Goal: Information Seeking & Learning: Learn about a topic

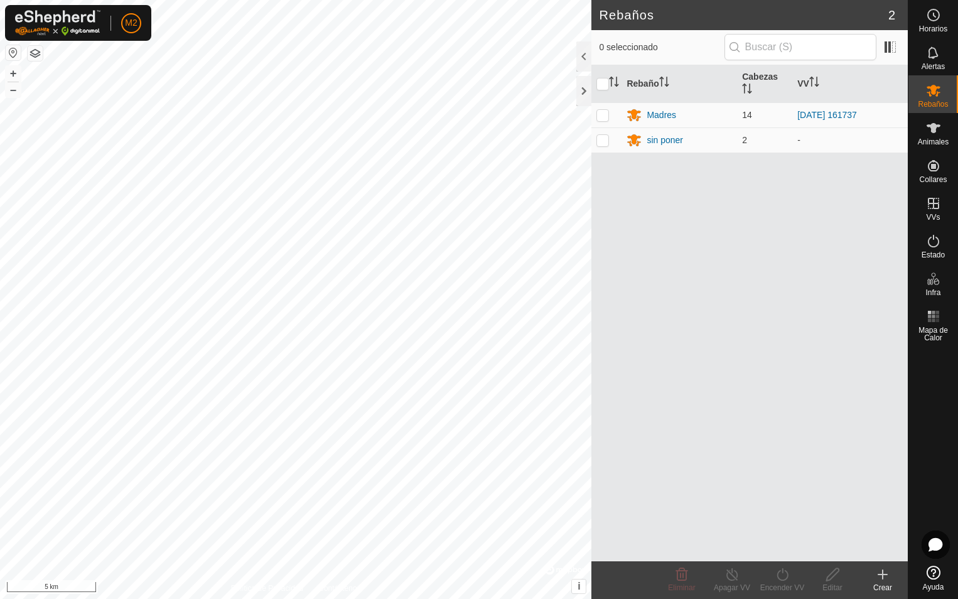
click at [12, 53] on button "button" at bounding box center [13, 52] width 15 height 15
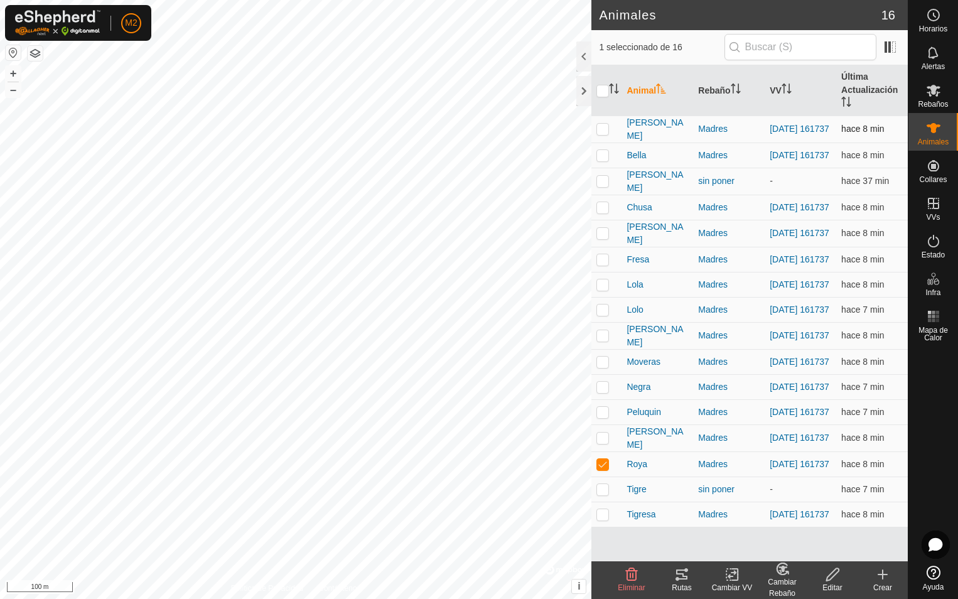
click at [601, 129] on p-checkbox at bounding box center [602, 129] width 13 height 10
click at [680, 581] on icon at bounding box center [681, 574] width 15 height 15
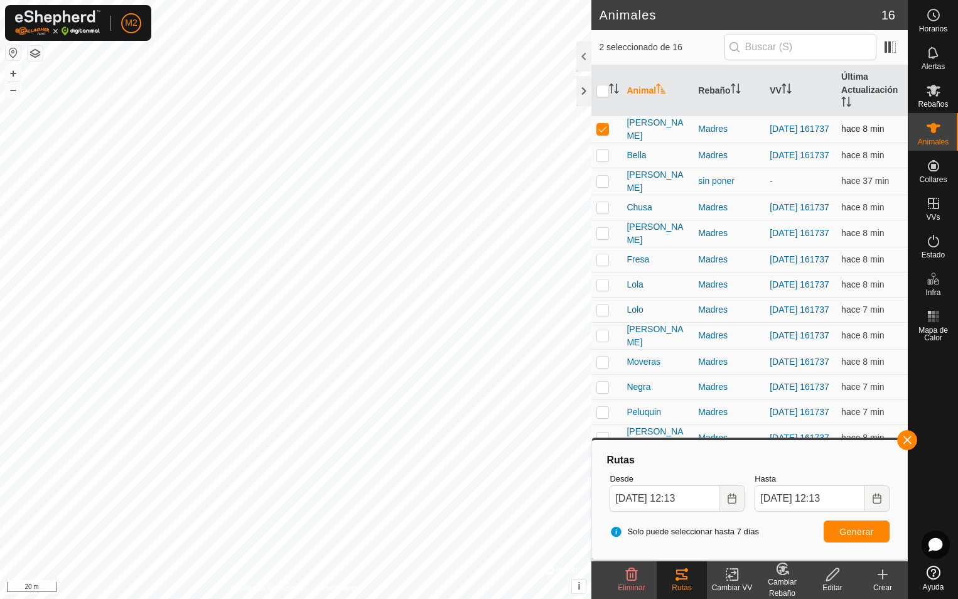
click at [603, 128] on p-checkbox at bounding box center [602, 129] width 13 height 10
checkbox input "false"
click at [600, 156] on p-checkbox at bounding box center [602, 155] width 13 height 10
drag, startPoint x: 910, startPoint y: 437, endPoint x: 903, endPoint y: 441, distance: 7.3
click at [910, 437] on button "button" at bounding box center [907, 440] width 20 height 20
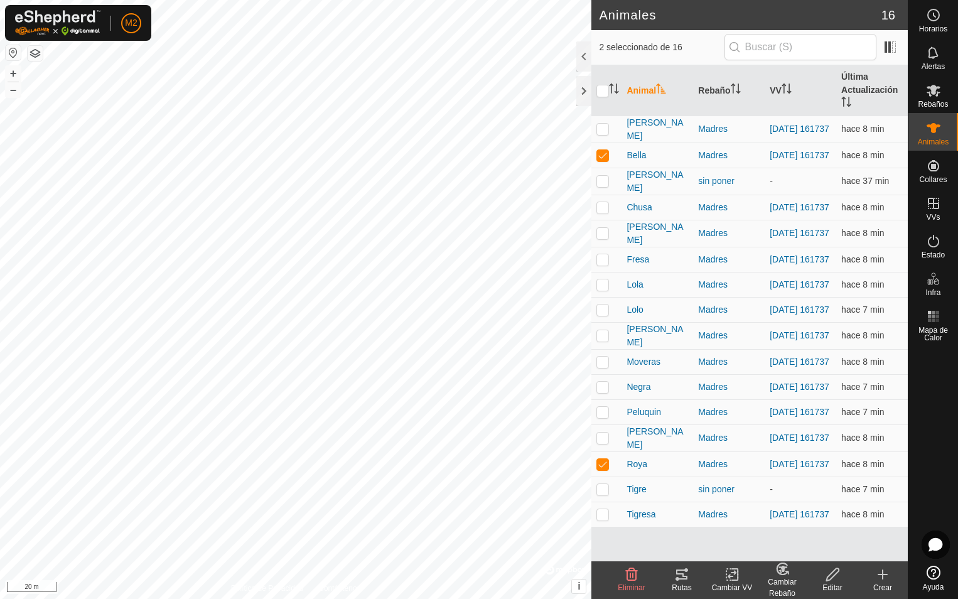
click at [685, 577] on icon at bounding box center [681, 574] width 15 height 15
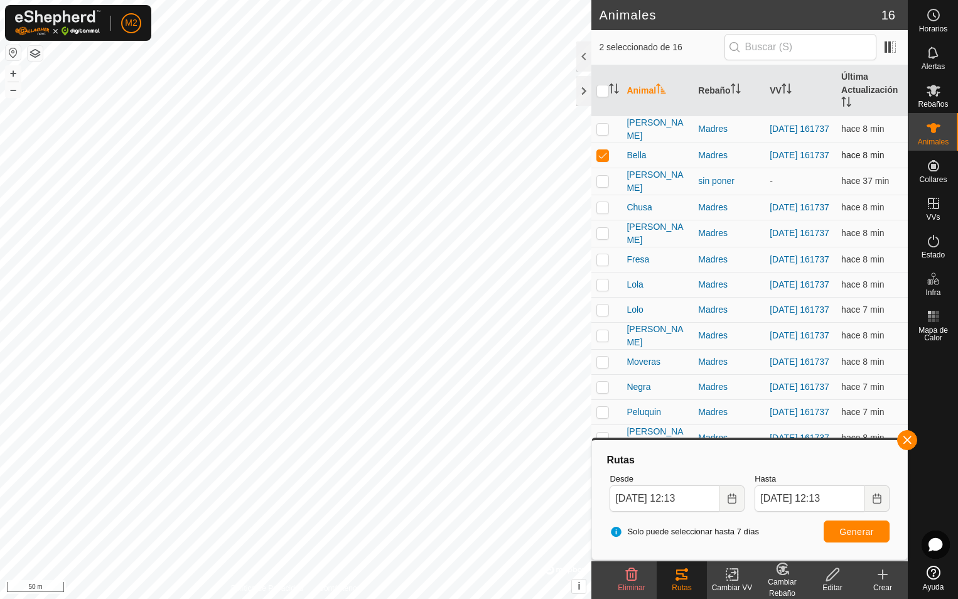
click at [602, 154] on p-checkbox at bounding box center [602, 155] width 13 height 10
checkbox input "false"
drag, startPoint x: 603, startPoint y: 207, endPoint x: 615, endPoint y: 234, distance: 28.9
click at [603, 208] on p-checkbox at bounding box center [602, 207] width 13 height 10
click at [905, 441] on button "button" at bounding box center [907, 440] width 20 height 20
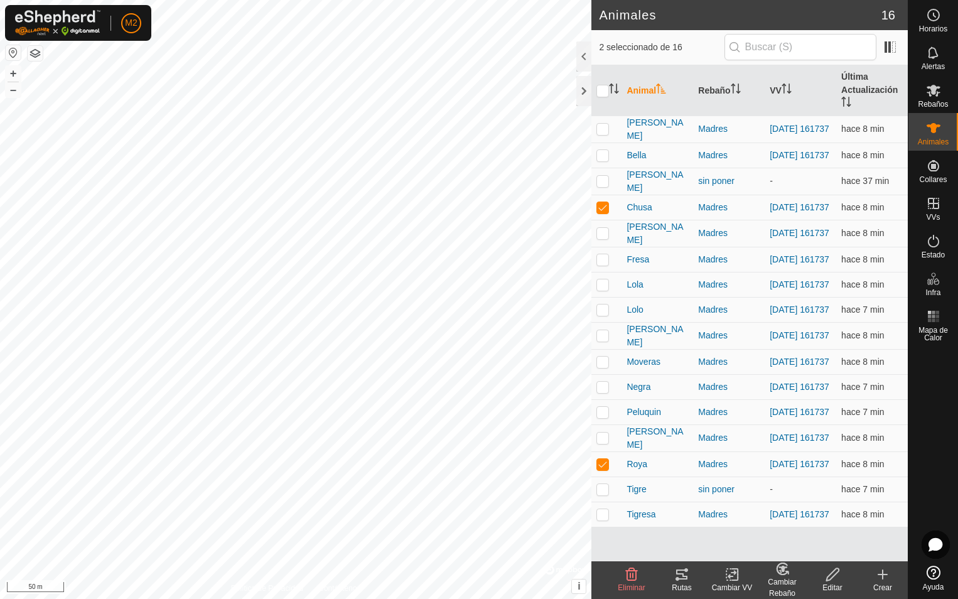
click at [687, 574] on icon at bounding box center [681, 574] width 15 height 15
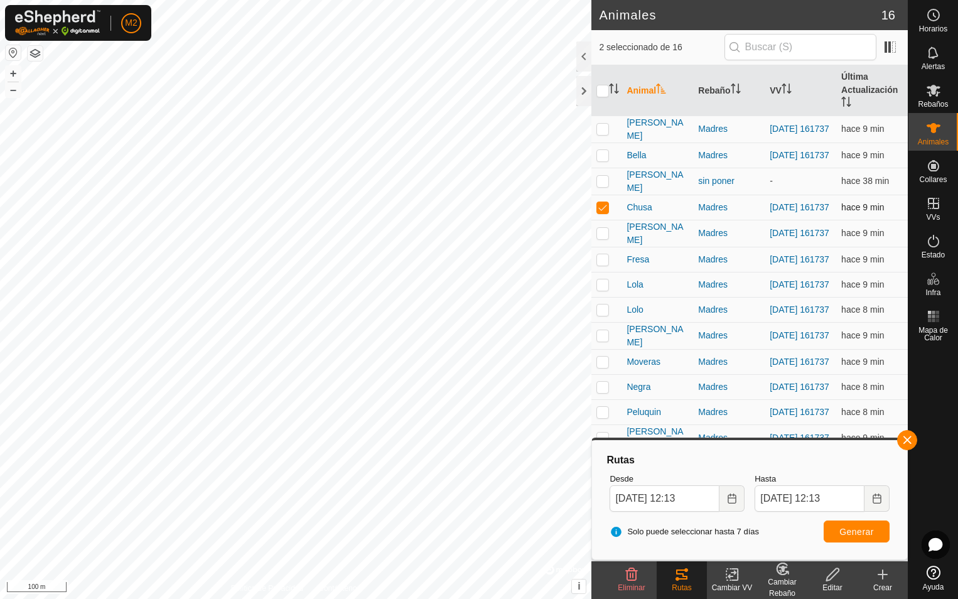
click at [606, 207] on p-checkbox at bounding box center [602, 207] width 13 height 10
checkbox input "false"
click at [606, 238] on p-checkbox at bounding box center [602, 233] width 13 height 10
click at [908, 443] on button "button" at bounding box center [907, 440] width 20 height 20
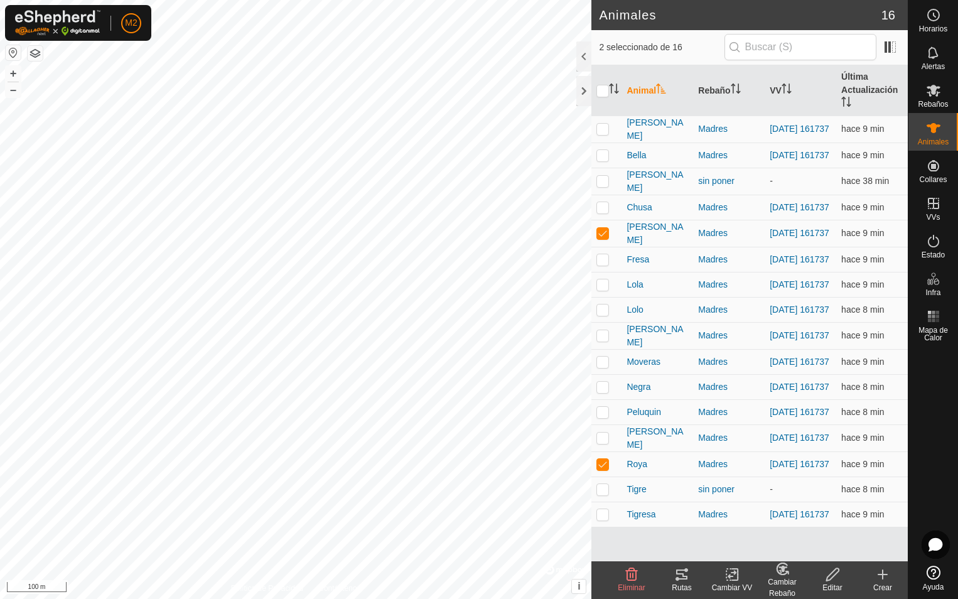
click at [683, 579] on icon at bounding box center [681, 574] width 11 height 10
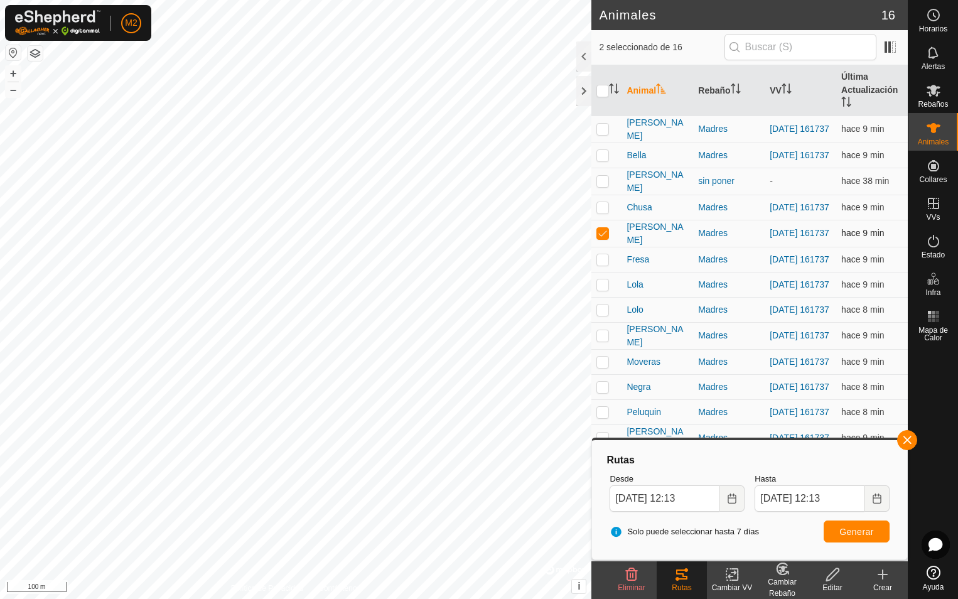
click at [601, 238] on p-checkbox at bounding box center [602, 233] width 13 height 10
checkbox input "false"
click at [606, 263] on p-checkbox at bounding box center [602, 259] width 13 height 10
checkbox input "true"
click at [908, 443] on button "button" at bounding box center [907, 440] width 20 height 20
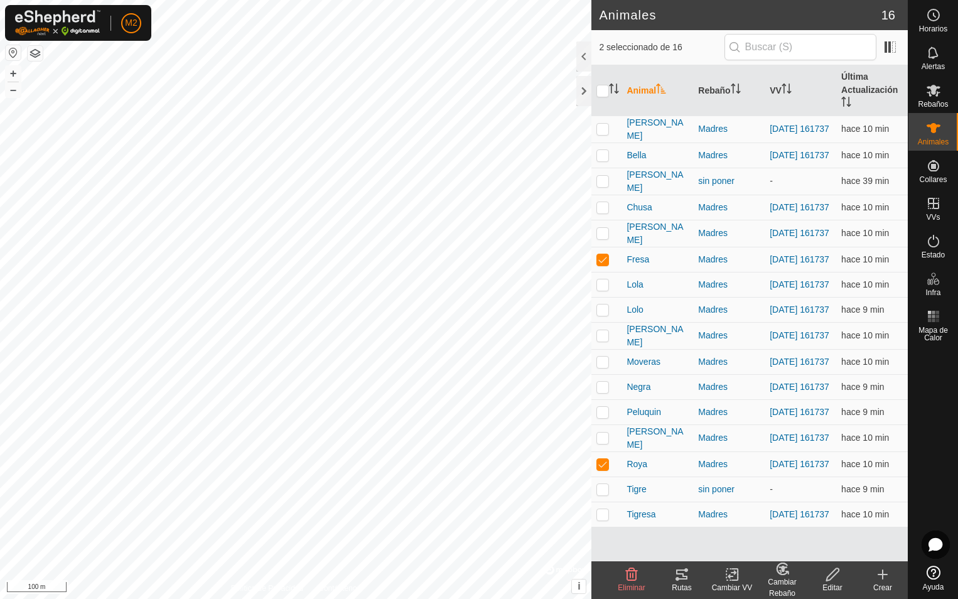
click at [681, 583] on div "Rutas" at bounding box center [682, 587] width 50 height 11
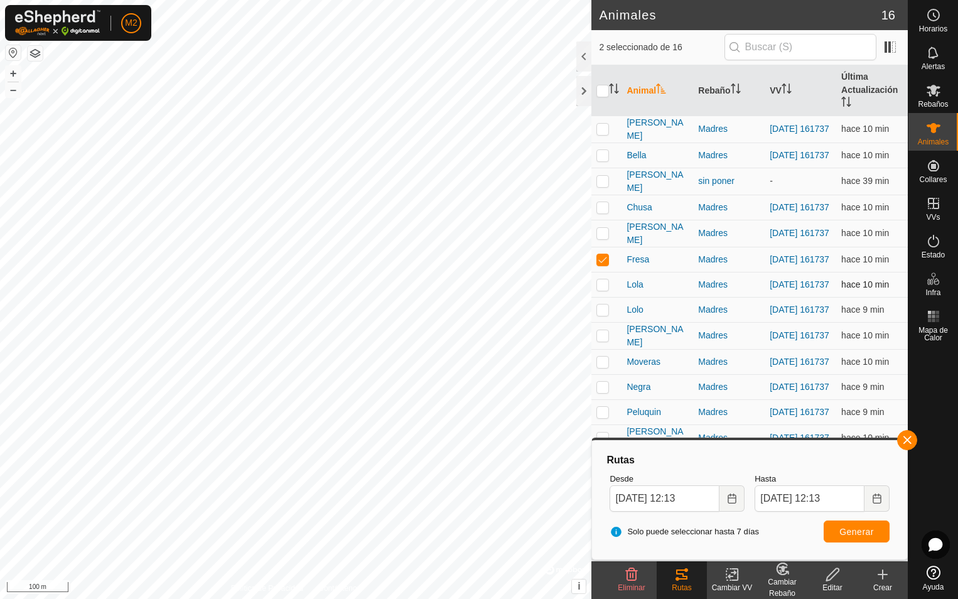
click at [603, 289] on p-checkbox at bounding box center [602, 284] width 13 height 10
checkbox input "true"
click at [686, 581] on icon at bounding box center [681, 574] width 15 height 15
click at [600, 314] on p-checkbox at bounding box center [602, 309] width 13 height 10
checkbox input "true"
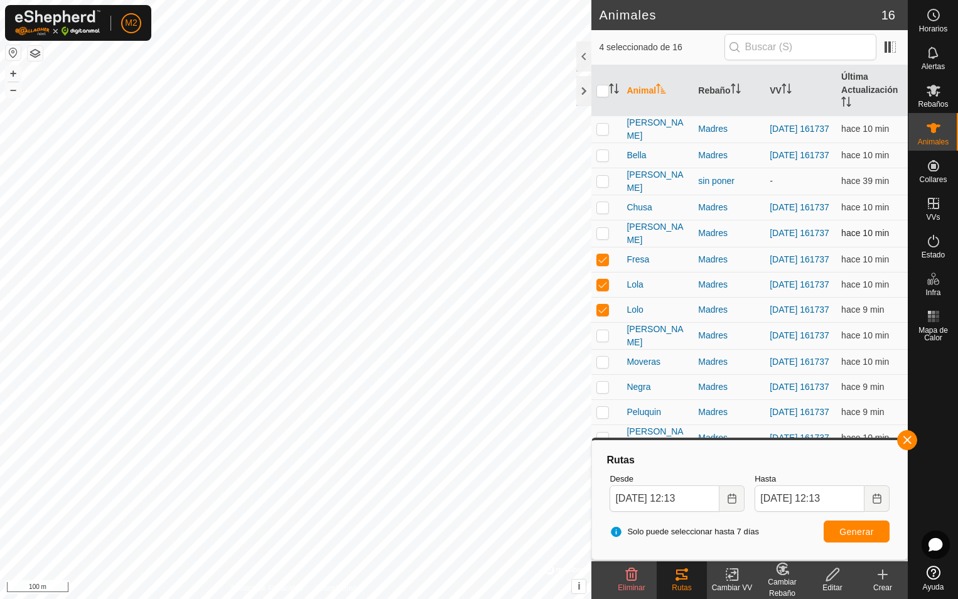
click at [601, 234] on p-checkbox at bounding box center [602, 233] width 13 height 10
checkbox input "true"
click at [601, 211] on p-checkbox at bounding box center [602, 207] width 13 height 10
checkbox input "true"
click at [604, 154] on p-checkbox at bounding box center [602, 155] width 13 height 10
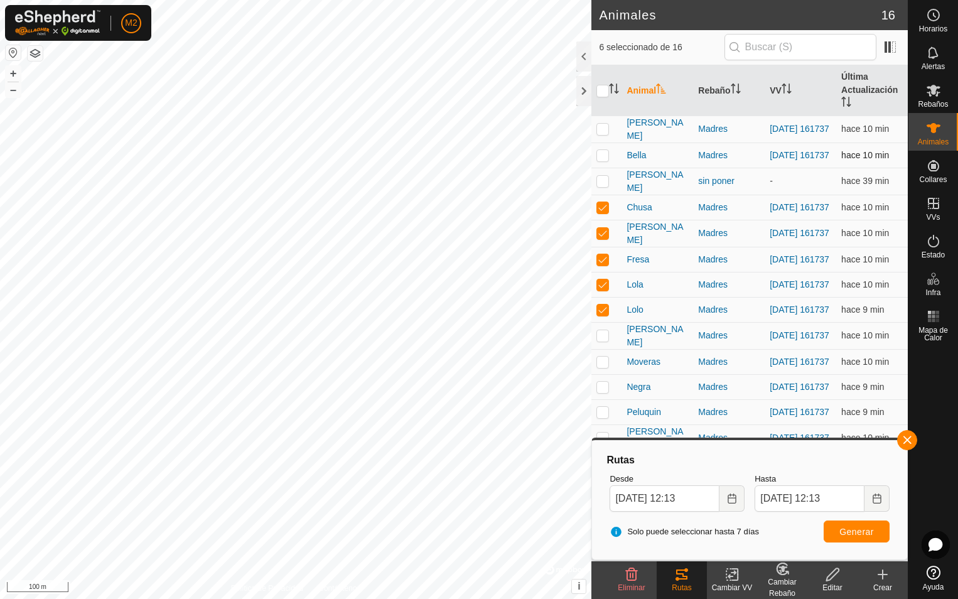
checkbox input "true"
click at [604, 129] on p-checkbox at bounding box center [602, 129] width 13 height 10
checkbox input "true"
click at [602, 340] on p-checkbox at bounding box center [602, 335] width 13 height 10
checkbox input "true"
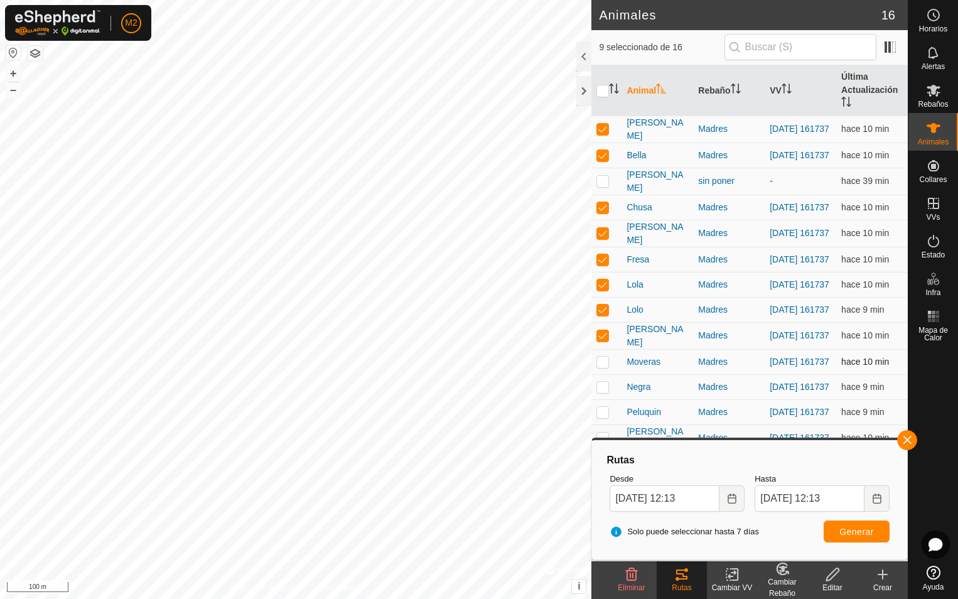
click at [600, 367] on p-checkbox at bounding box center [602, 362] width 13 height 10
checkbox input "true"
click at [599, 392] on p-checkbox at bounding box center [602, 387] width 13 height 10
checkbox input "true"
click at [602, 417] on p-checkbox at bounding box center [602, 412] width 13 height 10
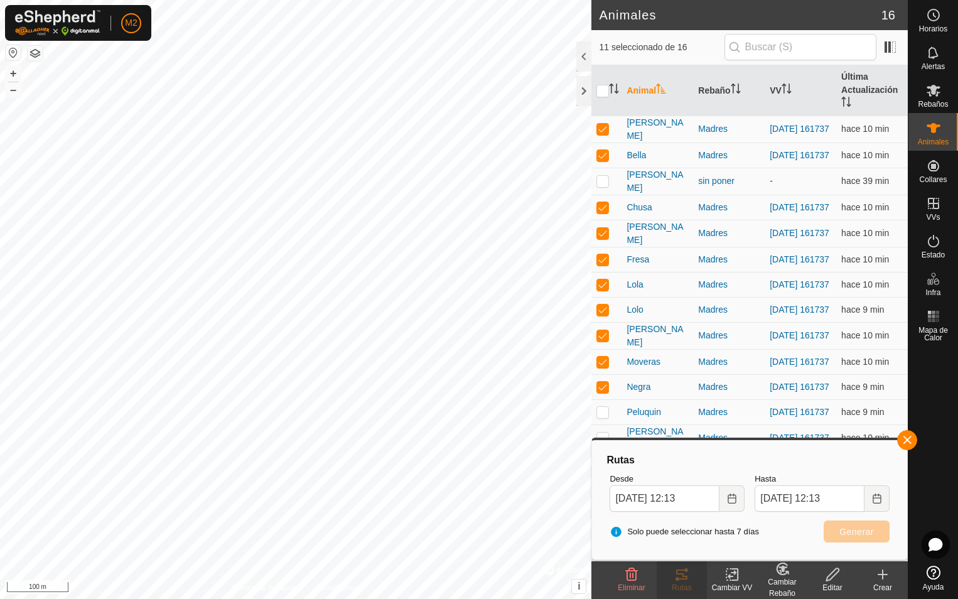
checkbox input "true"
click at [906, 439] on button "button" at bounding box center [907, 440] width 20 height 20
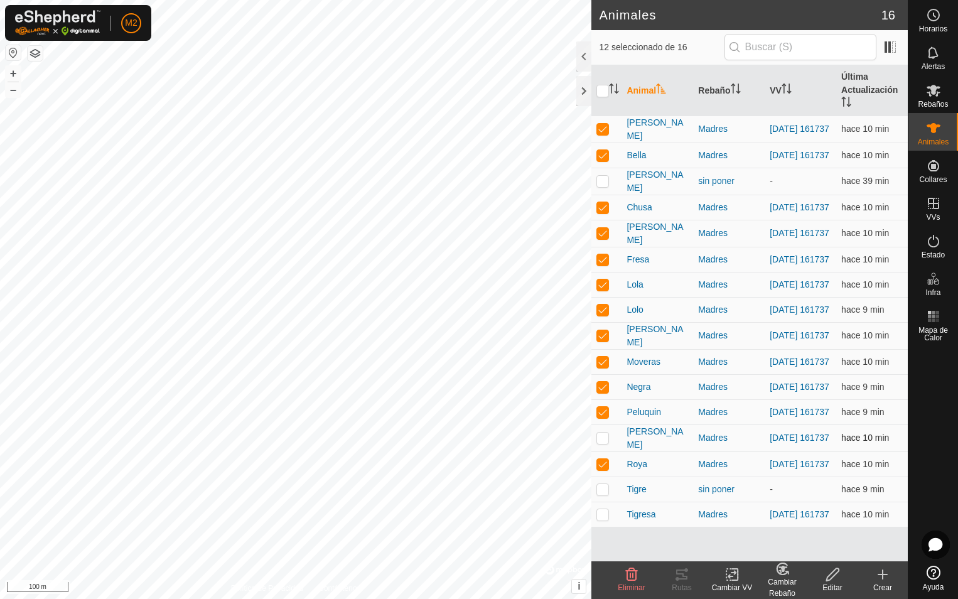
click at [601, 443] on p-checkbox at bounding box center [602, 437] width 13 height 10
checkbox input "true"
click at [603, 519] on p-checkbox at bounding box center [602, 514] width 13 height 10
checkbox input "true"
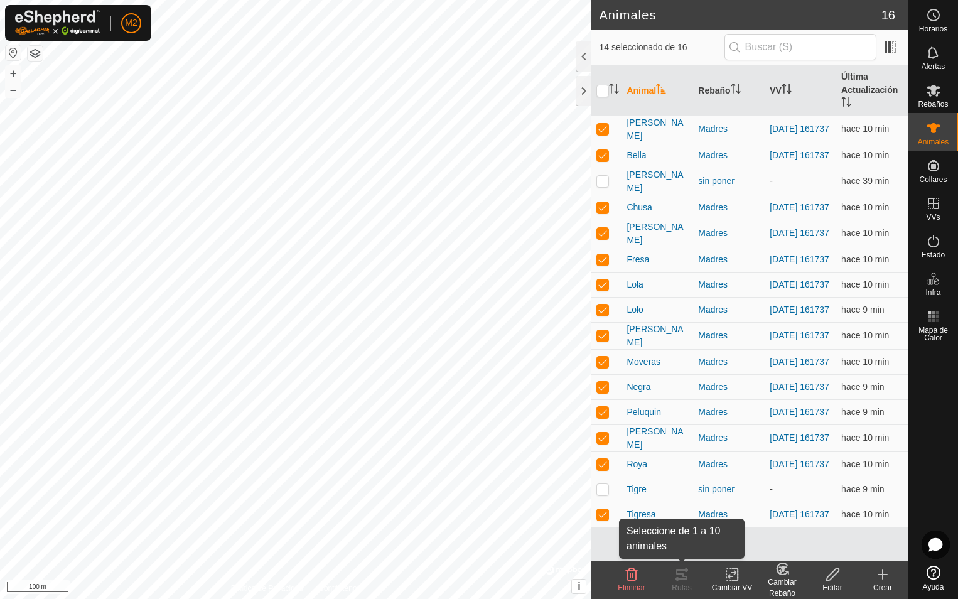
click at [682, 583] on div "Rutas" at bounding box center [682, 587] width 50 height 11
click at [601, 88] on input "checkbox" at bounding box center [602, 91] width 13 height 13
checkbox input "true"
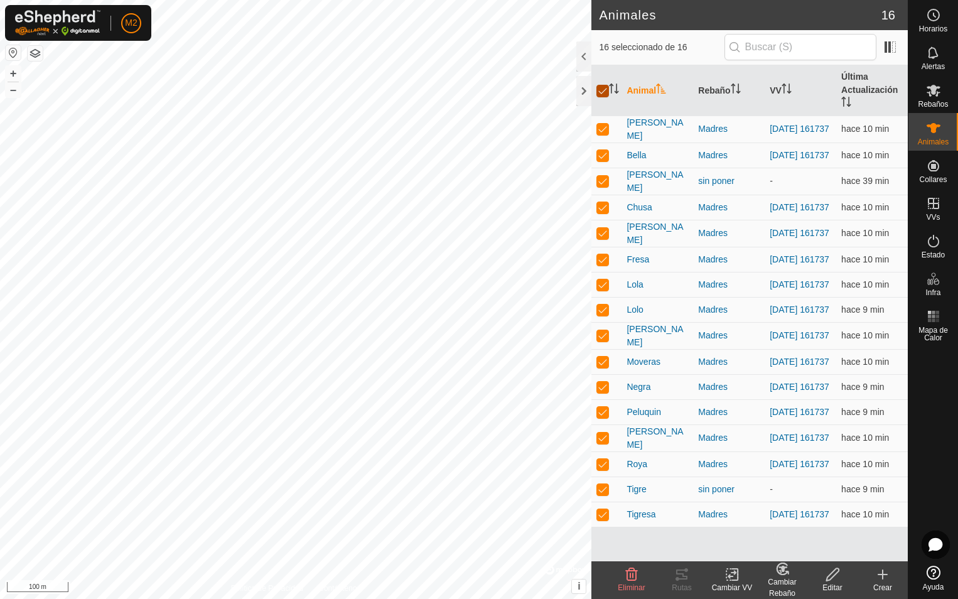
checkbox input "true"
click at [601, 88] on input "checkbox" at bounding box center [602, 91] width 13 height 13
checkbox input "false"
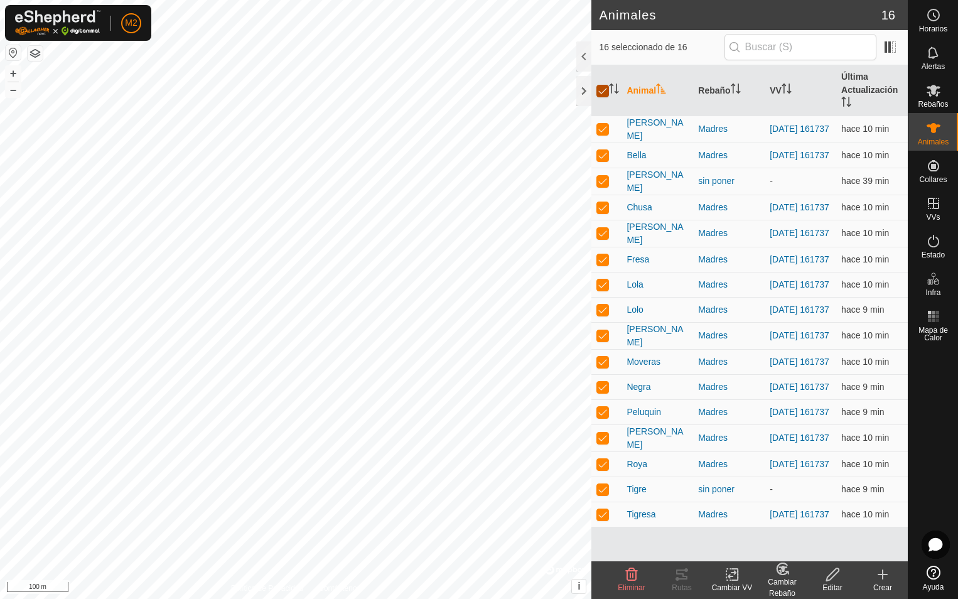
checkbox input "false"
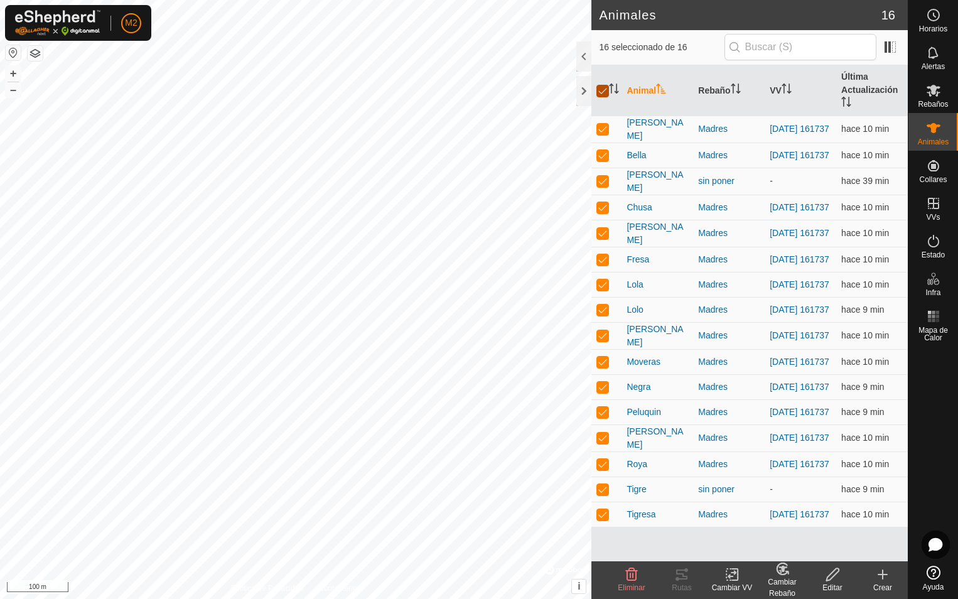
checkbox input "false"
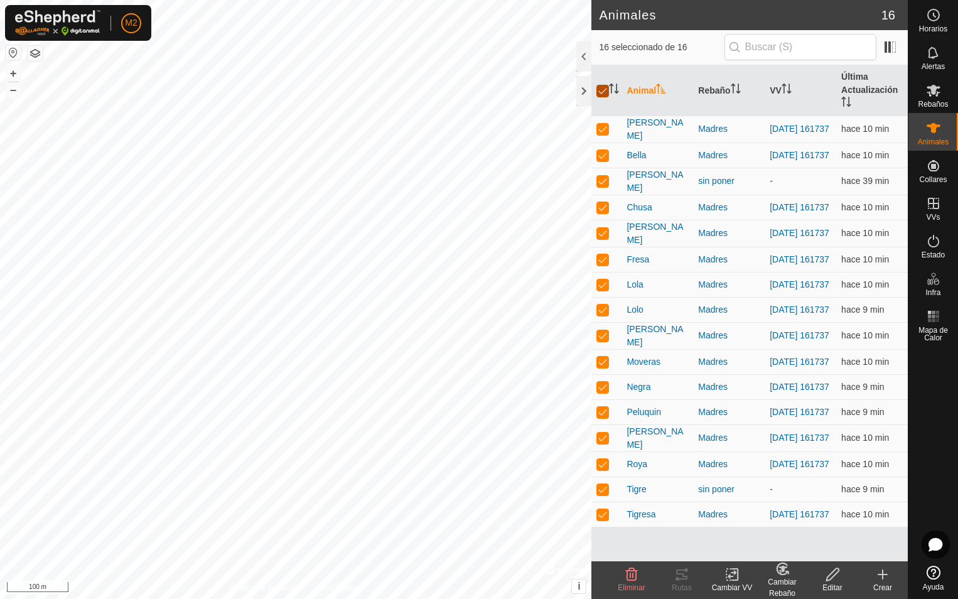
checkbox input "false"
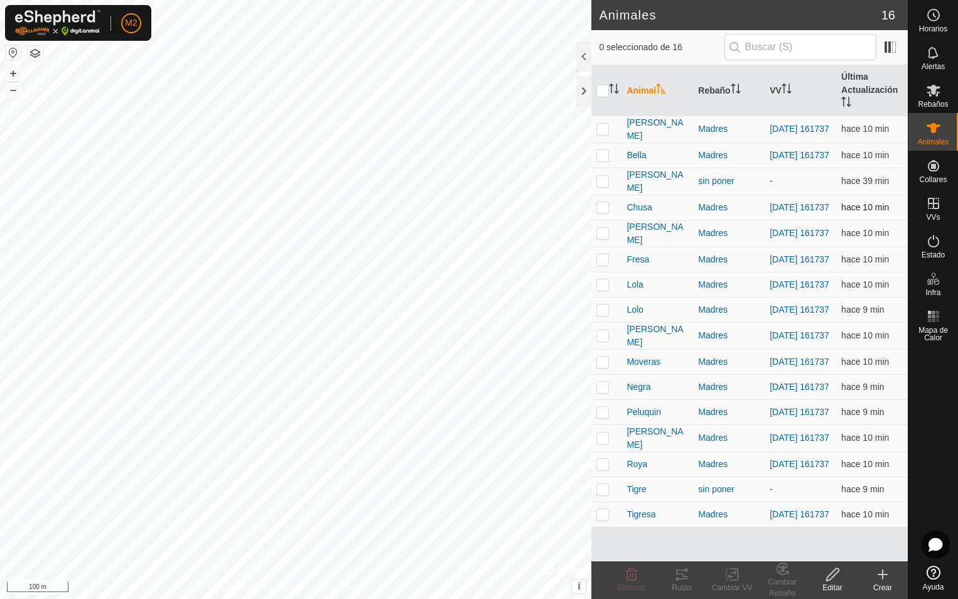
click at [603, 212] on p-checkbox at bounding box center [602, 207] width 13 height 10
click at [683, 579] on icon at bounding box center [681, 574] width 11 height 10
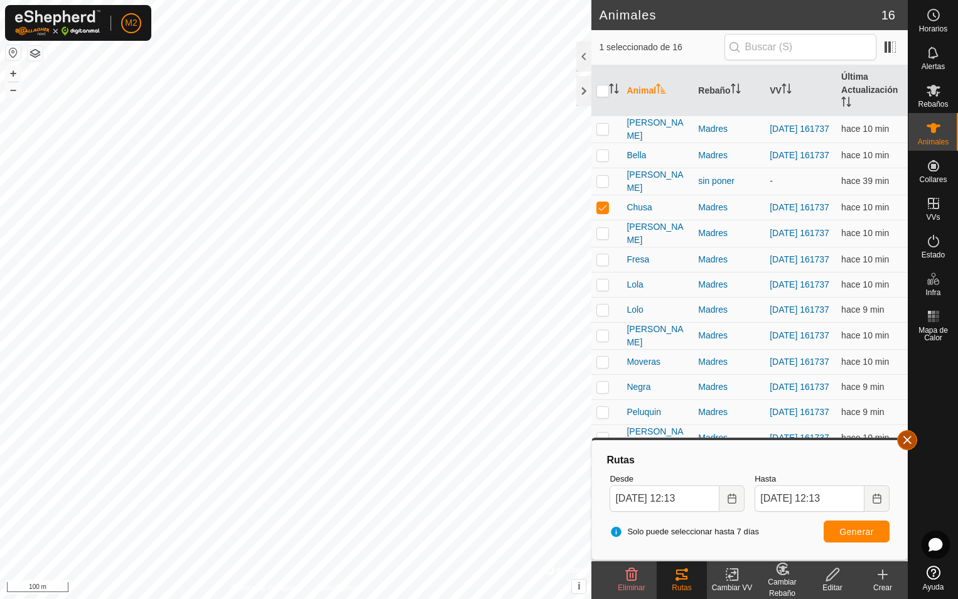
click at [907, 441] on button "button" at bounding box center [907, 440] width 20 height 20
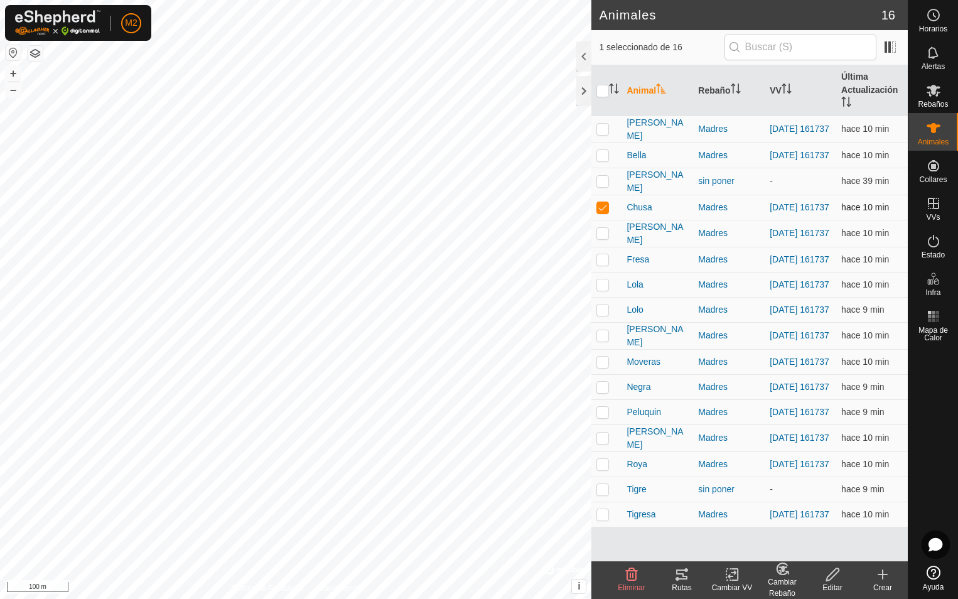
click at [603, 212] on p-checkbox at bounding box center [602, 207] width 13 height 10
checkbox input "false"
click at [601, 229] on td at bounding box center [606, 233] width 30 height 27
checkbox input "true"
click at [679, 576] on icon at bounding box center [681, 574] width 15 height 15
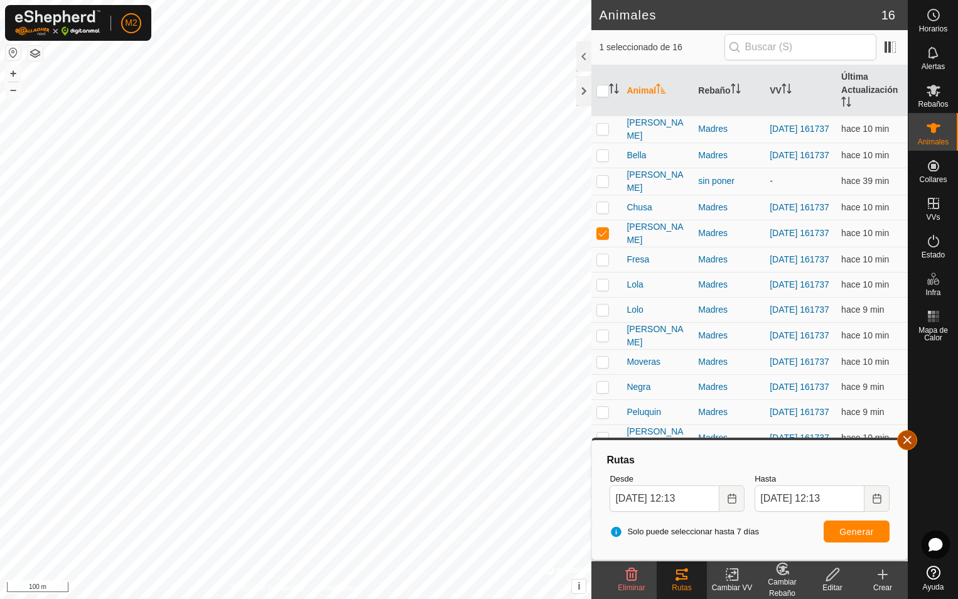
click at [903, 440] on button "button" at bounding box center [907, 440] width 20 height 20
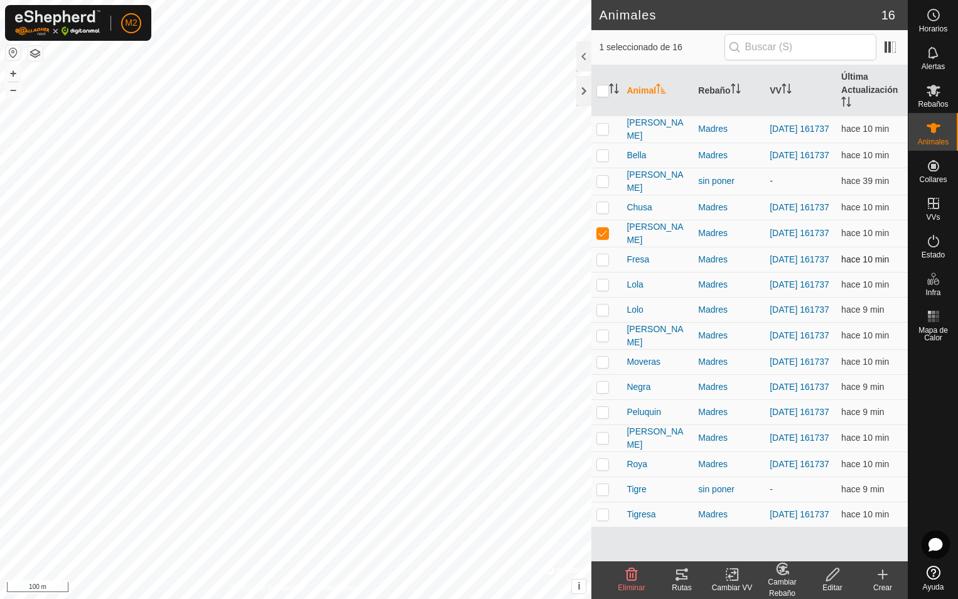
click at [599, 259] on p-checkbox at bounding box center [602, 259] width 13 height 10
checkbox input "true"
click at [601, 287] on p-checkbox at bounding box center [602, 284] width 13 height 10
checkbox input "true"
click at [601, 314] on p-checkbox at bounding box center [602, 309] width 13 height 10
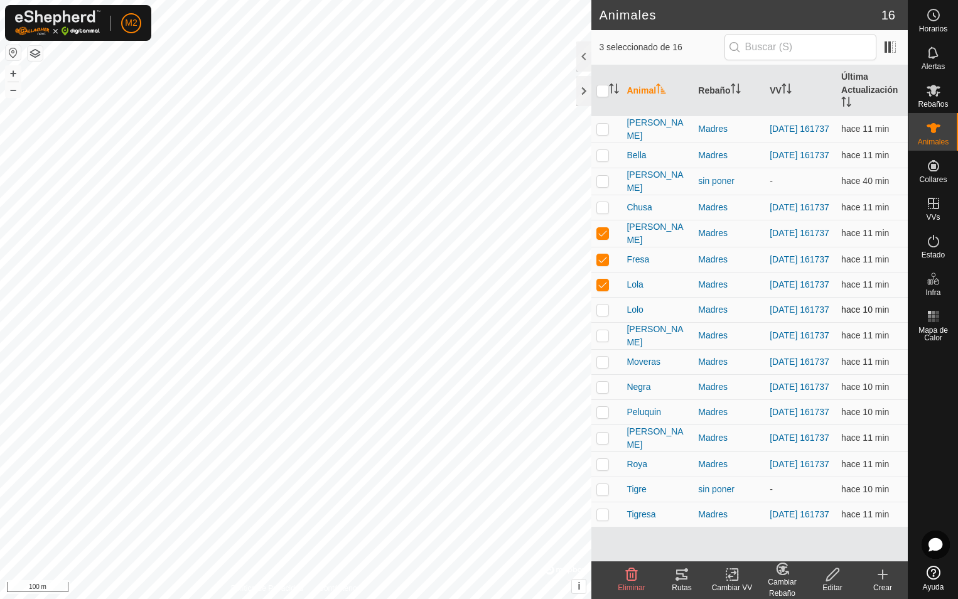
checkbox input "true"
click at [601, 340] on p-checkbox at bounding box center [602, 335] width 13 height 10
checkbox input "true"
click at [599, 367] on p-checkbox at bounding box center [602, 362] width 13 height 10
checkbox input "true"
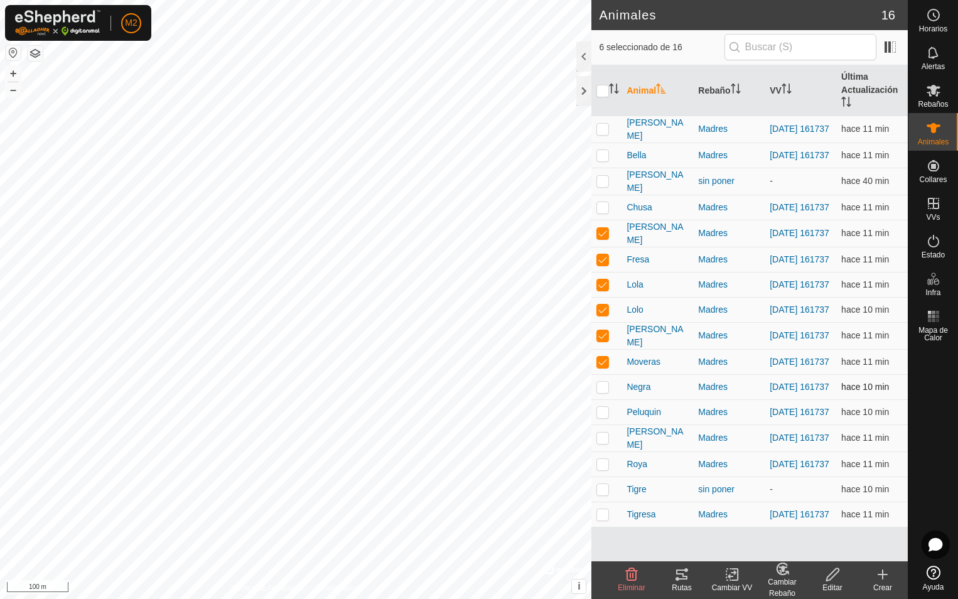
click at [603, 392] on p-checkbox at bounding box center [602, 387] width 13 height 10
checkbox input "true"
click at [603, 417] on p-checkbox at bounding box center [602, 412] width 13 height 10
checkbox input "true"
click at [603, 443] on p-checkbox at bounding box center [602, 437] width 13 height 10
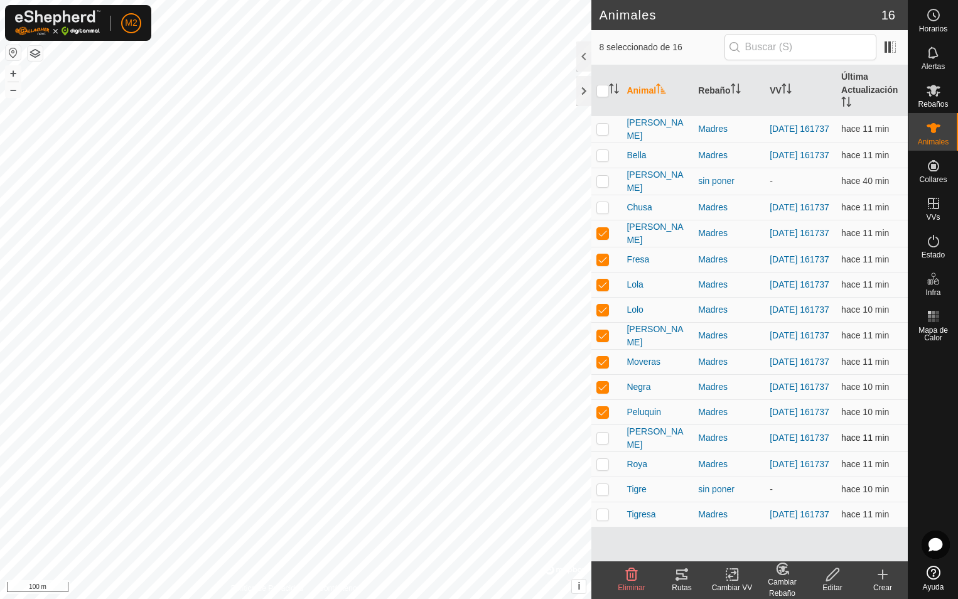
checkbox input "true"
click at [597, 469] on p-checkbox at bounding box center [602, 464] width 13 height 10
checkbox input "true"
click at [605, 519] on p-checkbox at bounding box center [602, 514] width 13 height 10
click at [603, 519] on p-checkbox at bounding box center [602, 514] width 13 height 10
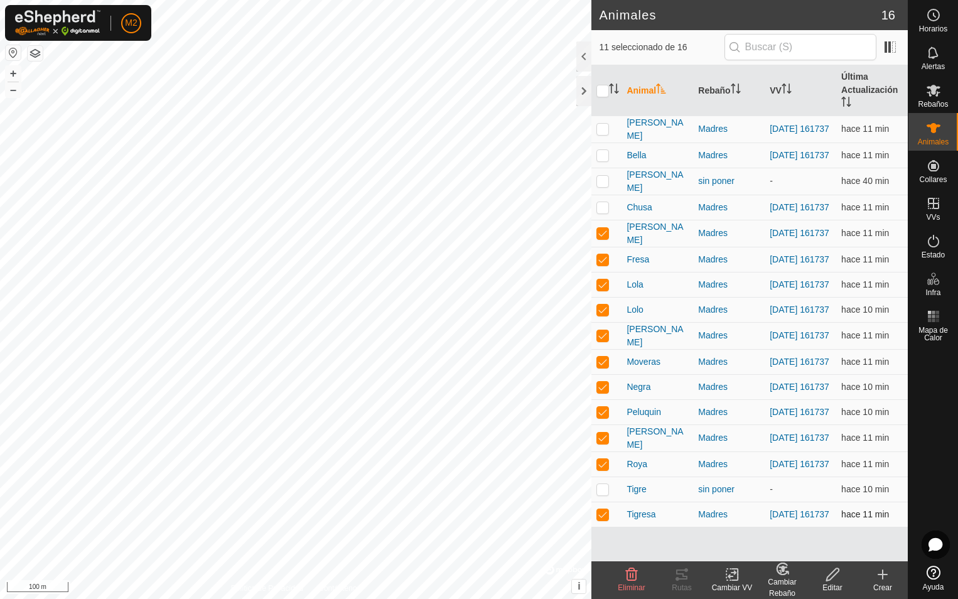
checkbox input "false"
click at [680, 574] on icon at bounding box center [681, 574] width 11 height 10
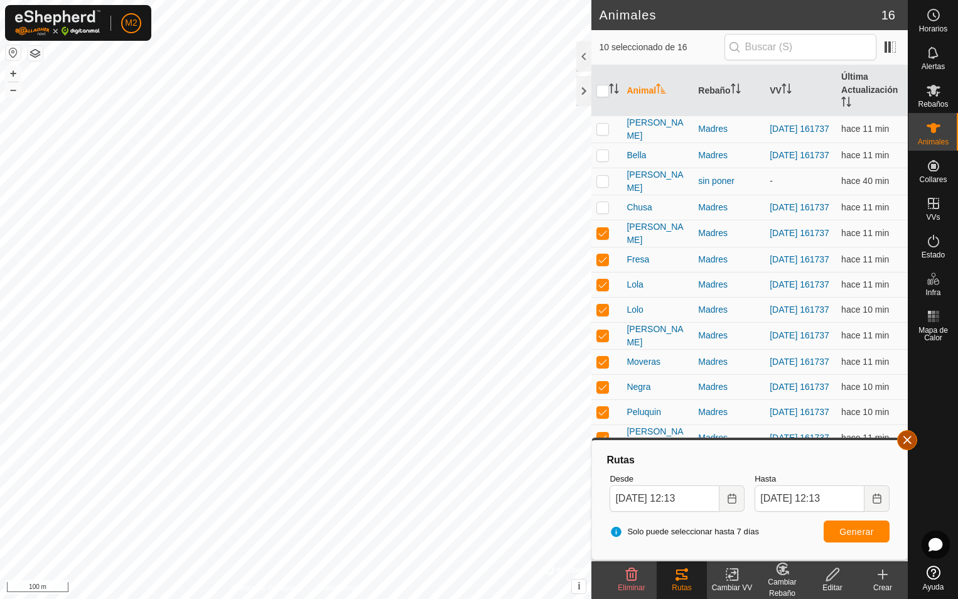
click at [903, 444] on button "button" at bounding box center [907, 440] width 20 height 20
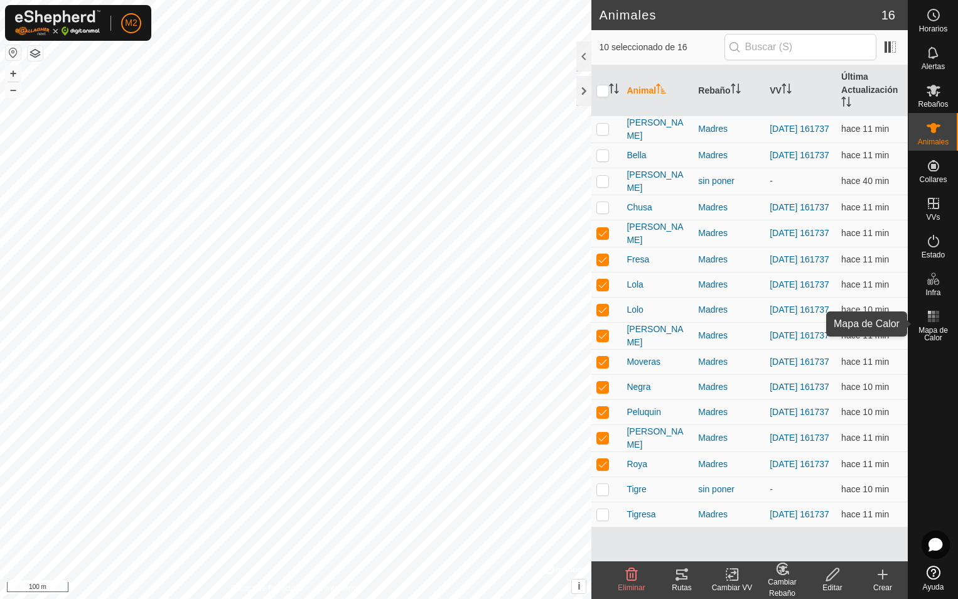
click at [933, 320] on rect at bounding box center [933, 320] width 3 height 3
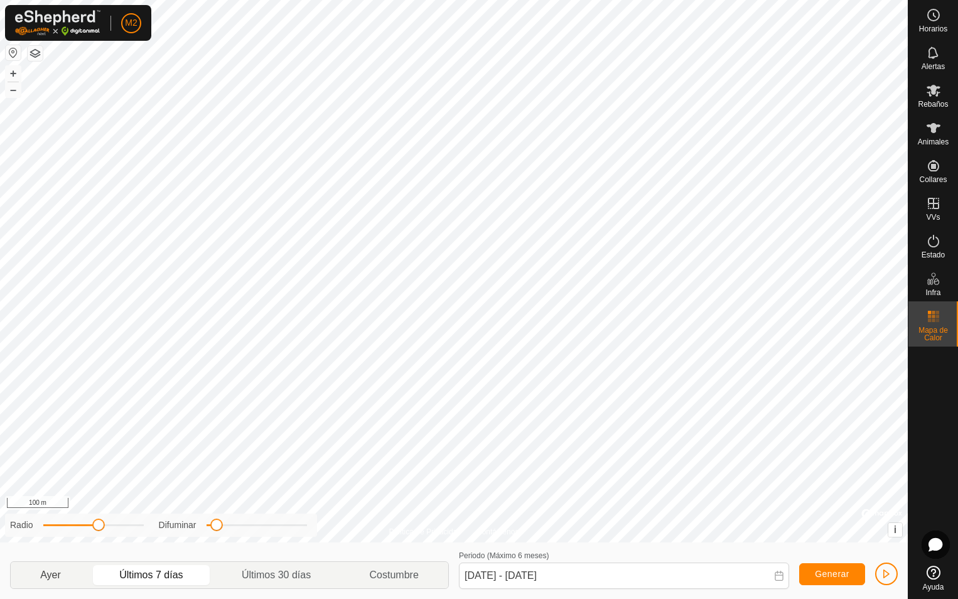
click at [50, 577] on p-togglebutton "Ayer" at bounding box center [51, 575] width 80 height 26
click at [263, 579] on p-togglebutton "Últimos 30 días" at bounding box center [277, 575] width 128 height 26
click at [395, 576] on p-togglebutton "Costumbre" at bounding box center [394, 575] width 108 height 26
click at [400, 574] on p-togglebutton "Costumbre" at bounding box center [394, 575] width 108 height 26
click at [279, 574] on p-togglebutton "Últimos 30 días" at bounding box center [277, 575] width 128 height 26
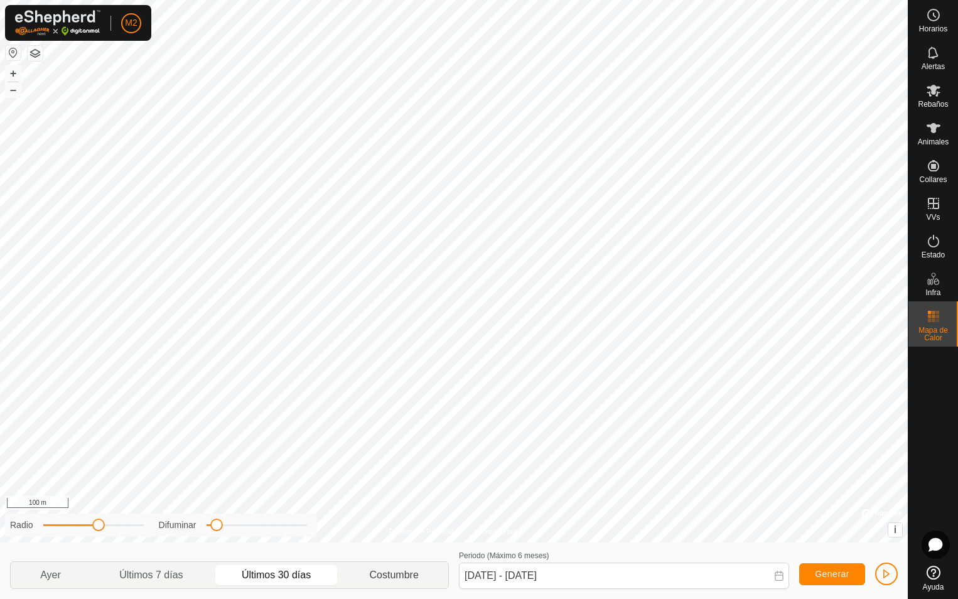
click at [395, 568] on p-togglebutton "Costumbre" at bounding box center [394, 575] width 108 height 26
click at [49, 577] on p-togglebutton "Ayer" at bounding box center [51, 575] width 80 height 26
type input "[DATE] - [DATE]"
drag, startPoint x: 99, startPoint y: 528, endPoint x: 205, endPoint y: 524, distance: 105.5
click at [205, 524] on div "Radio Difuminar" at bounding box center [161, 524] width 312 height 23
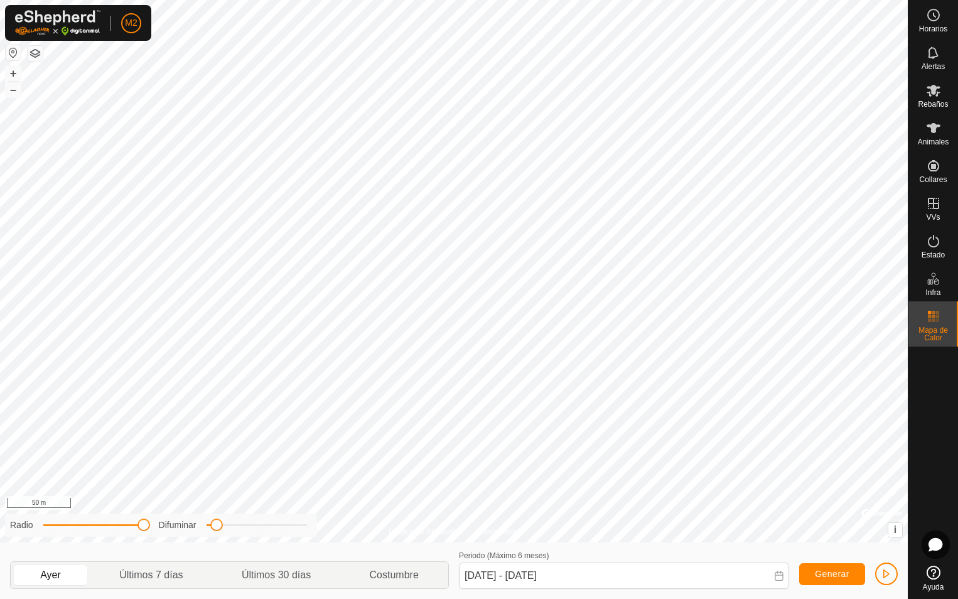
drag, startPoint x: 143, startPoint y: 527, endPoint x: 202, endPoint y: 519, distance: 59.6
click at [202, 519] on div "Radio Difuminar" at bounding box center [161, 524] width 312 height 23
